Goal: Information Seeking & Learning: Learn about a topic

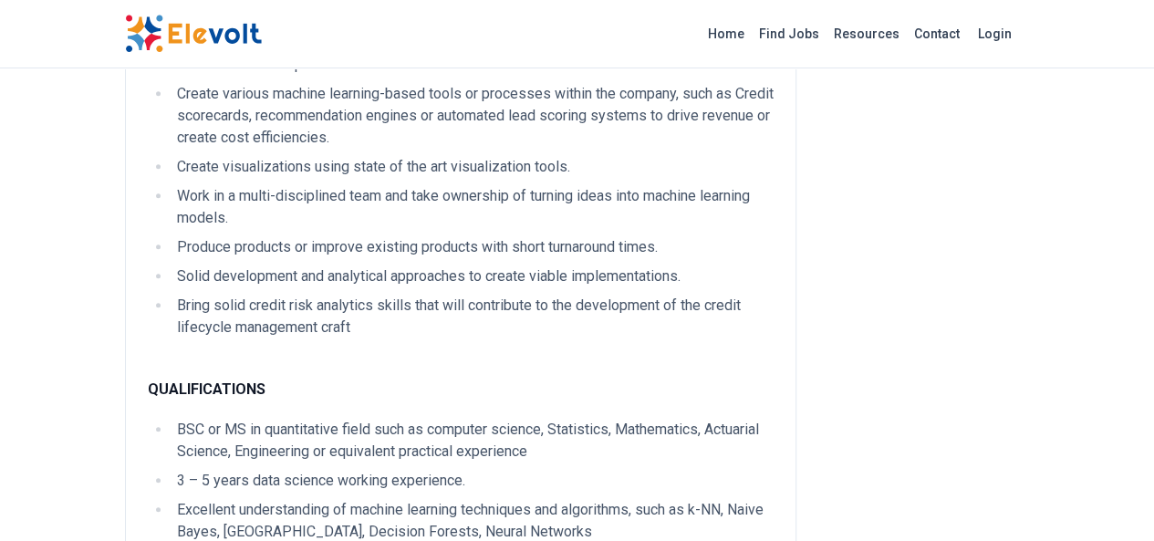
scroll to position [639, 0]
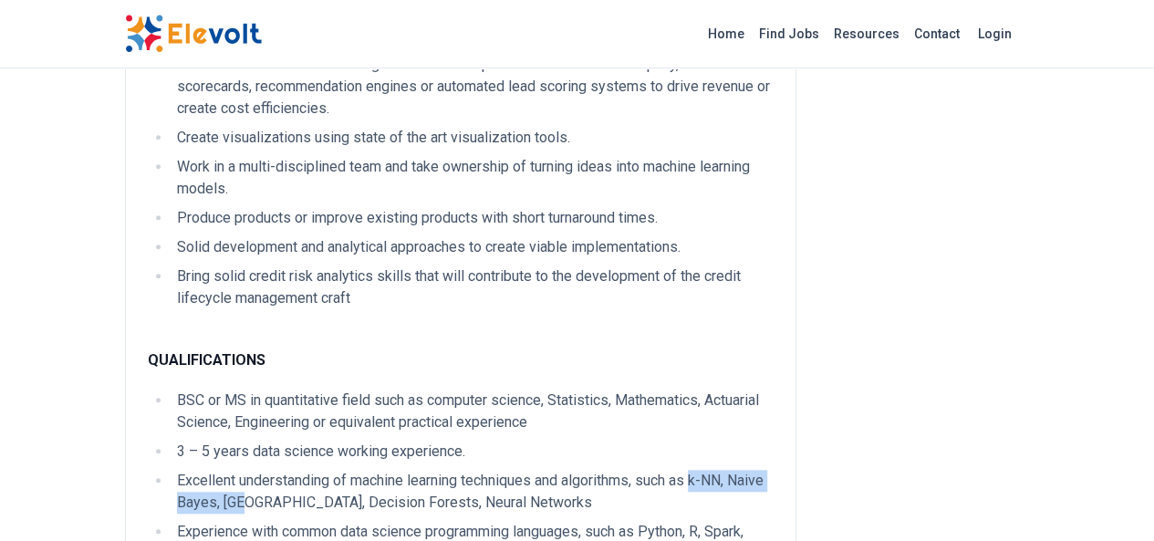
drag, startPoint x: 592, startPoint y: 391, endPoint x: 663, endPoint y: 392, distance: 70.3
click at [728, 470] on li "Excellent understanding of machine learning techniques and algorithms, such as …" at bounding box center [473, 492] width 602 height 44
click at [232, 470] on li "Excellent understanding of machine learning techniques and algorithms, such as …" at bounding box center [473, 492] width 602 height 44
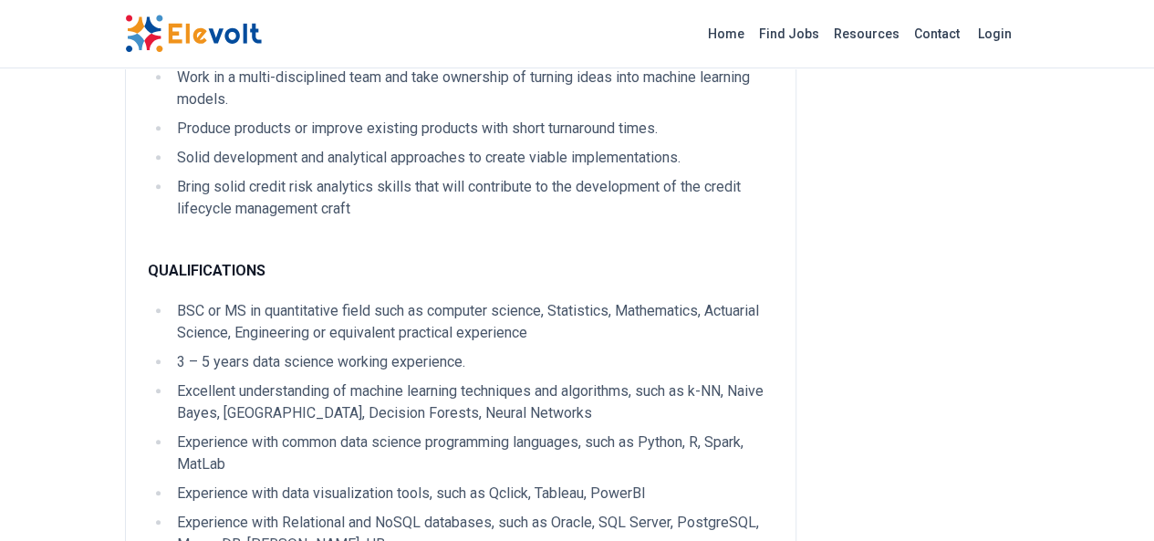
scroll to position [730, 0]
drag, startPoint x: 159, startPoint y: 421, endPoint x: 203, endPoint y: 416, distance: 44.0
click at [193, 510] on li "Experience with Relational and NoSQL databases, such as Oracle, SQL Server, Pos…" at bounding box center [473, 532] width 602 height 44
click at [255, 510] on li "Experience with Relational and NoSQL databases, such as Oracle, SQL Server, Pos…" at bounding box center [473, 532] width 602 height 44
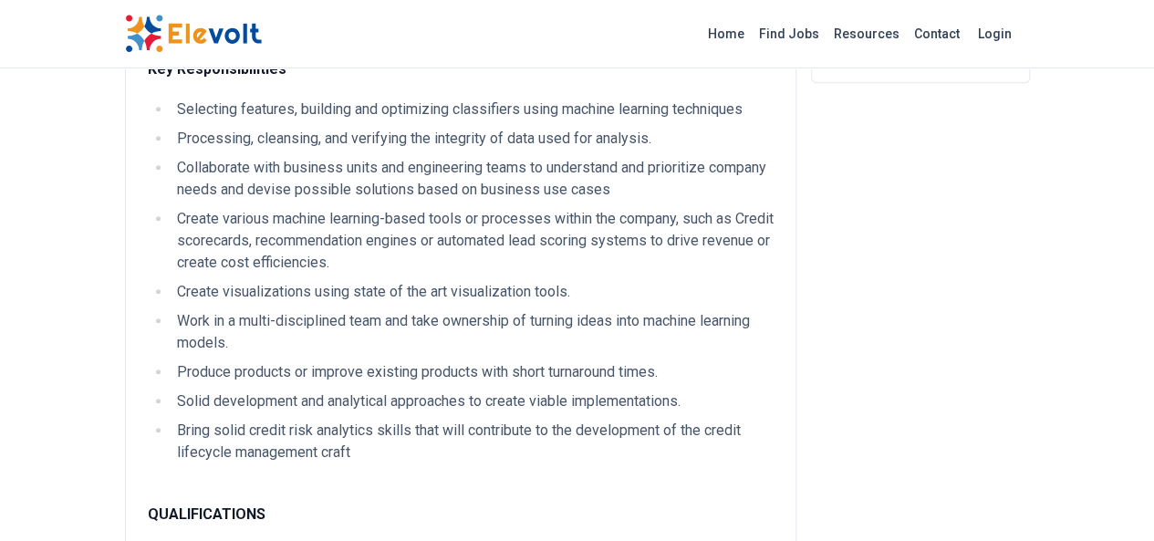
scroll to position [456, 0]
